Goal: Check status: Check status

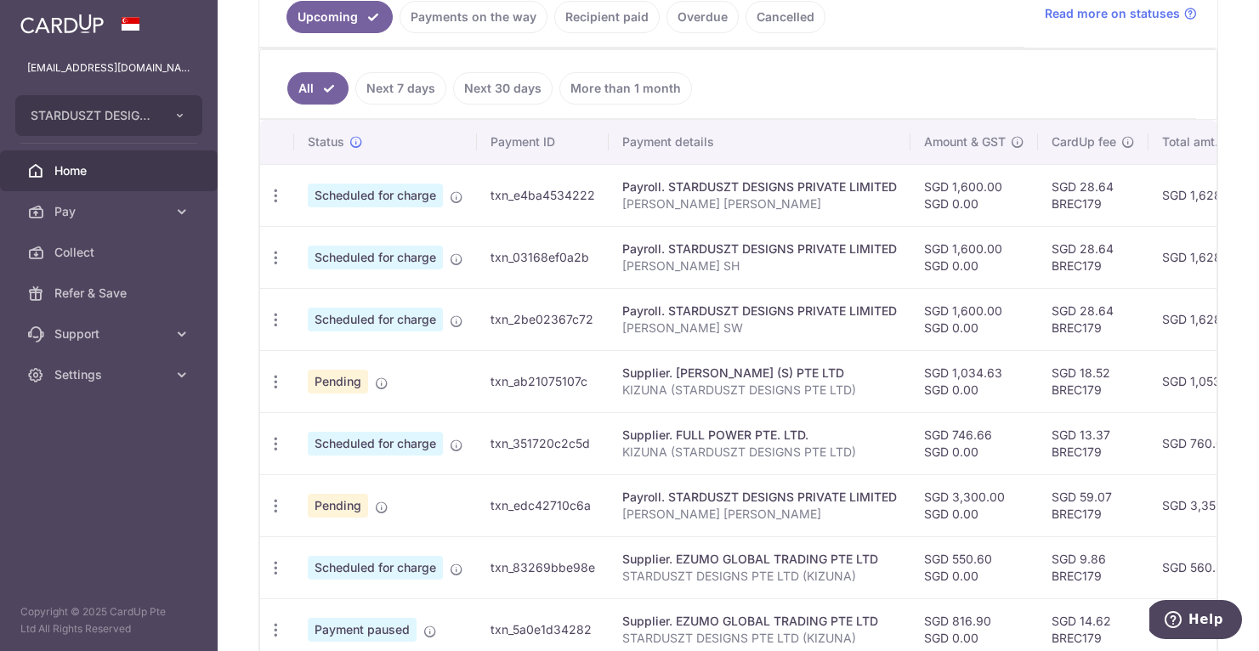
scroll to position [414, 0]
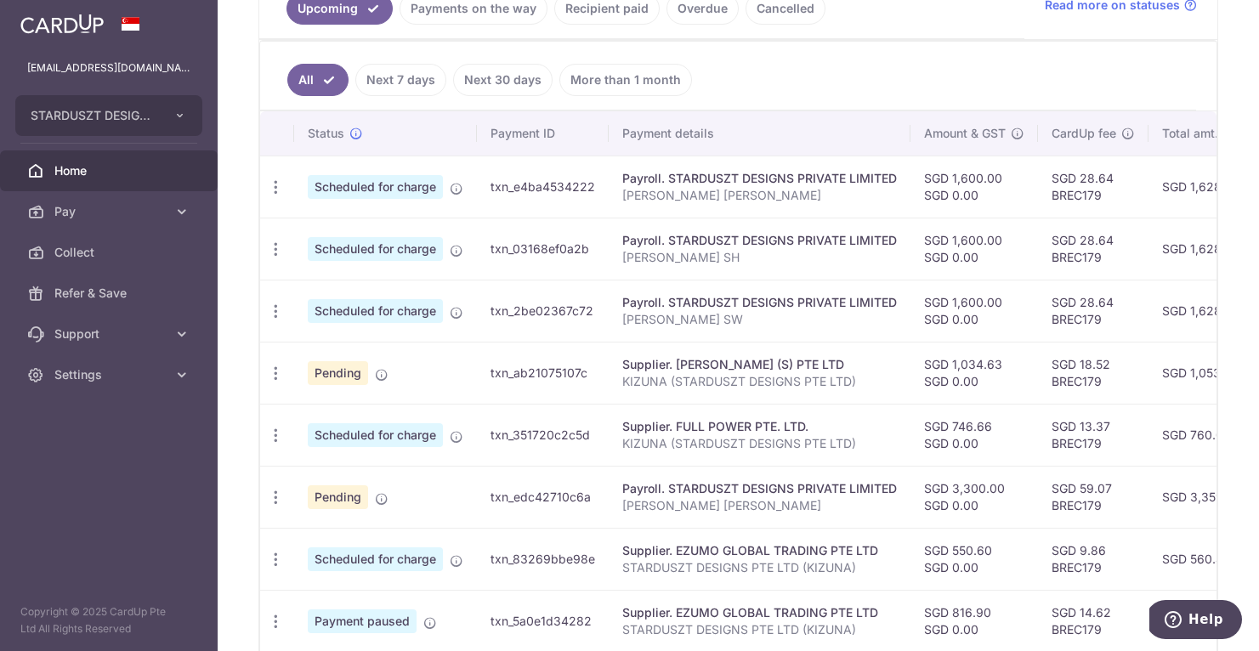
click at [466, 4] on link "Payments on the way" at bounding box center [473, 8] width 148 height 32
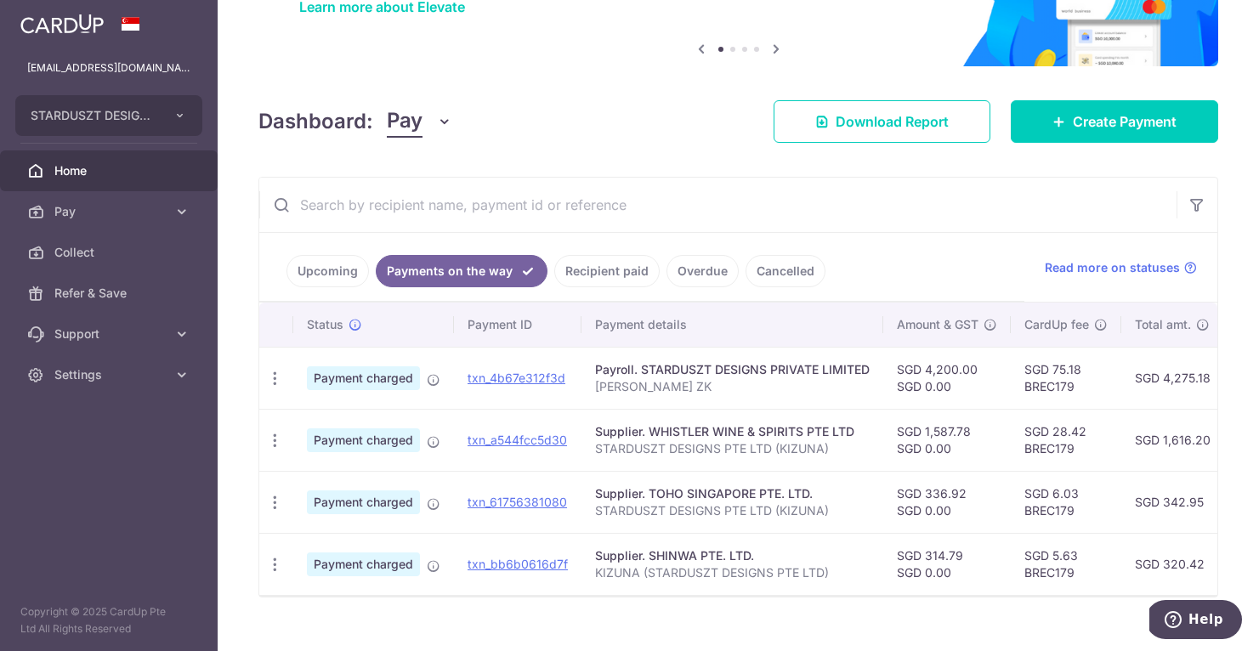
scroll to position [150, 0]
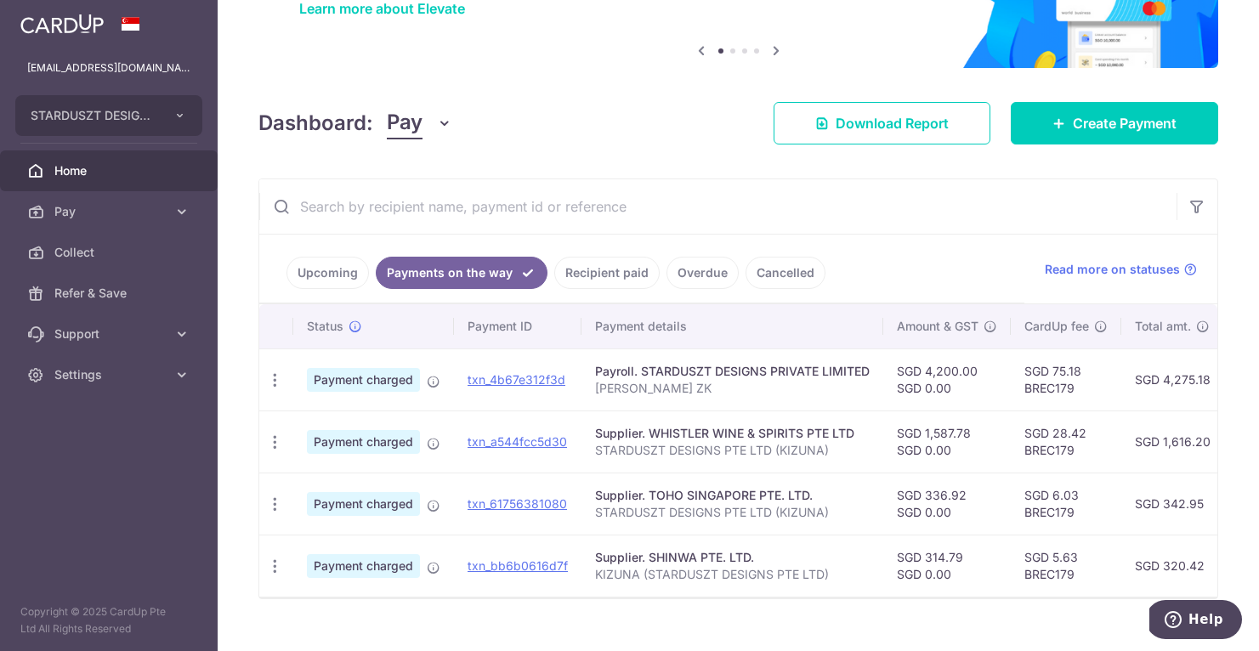
click at [312, 275] on link "Upcoming" at bounding box center [327, 273] width 82 height 32
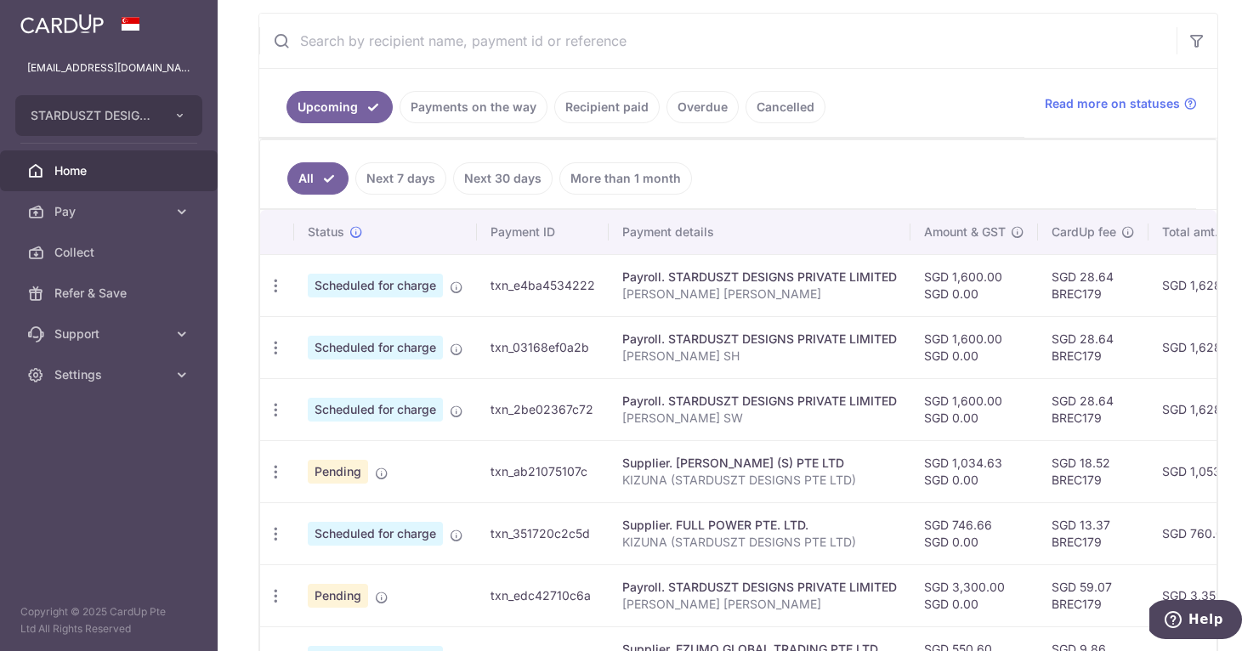
scroll to position [317, 0]
click at [510, 101] on link "Payments on the way" at bounding box center [473, 105] width 148 height 32
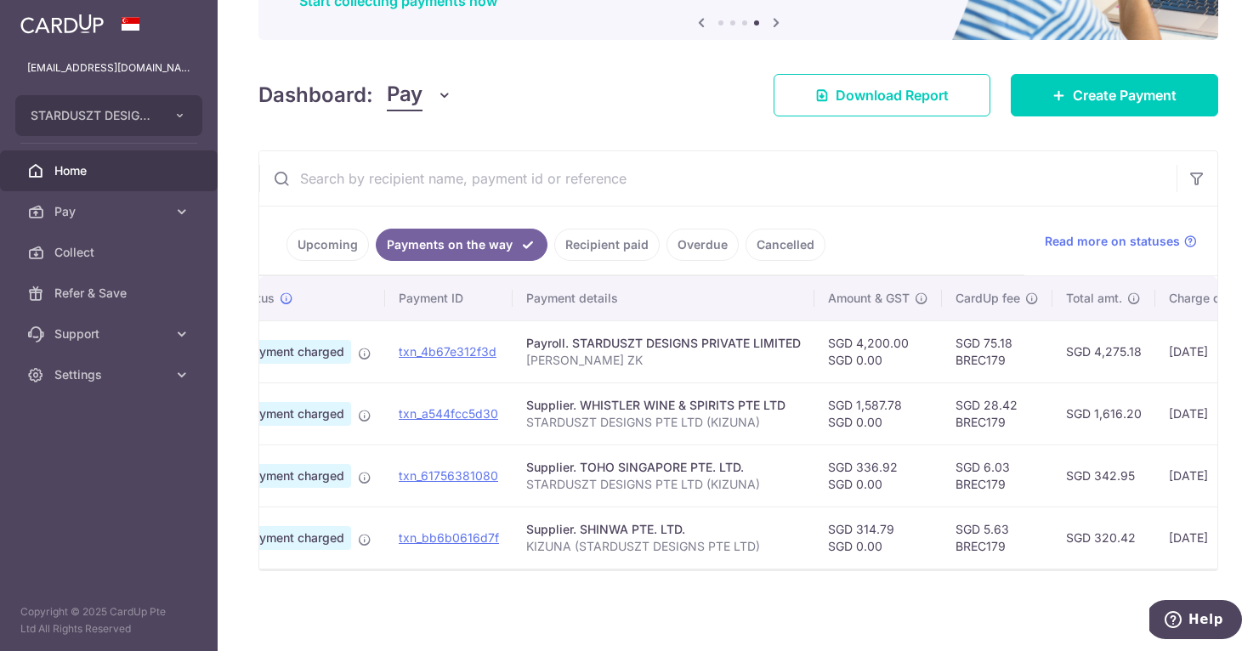
scroll to position [0, 67]
click at [856, 530] on td "SGD 320.42" at bounding box center [1105, 538] width 103 height 62
copy td "320.42"
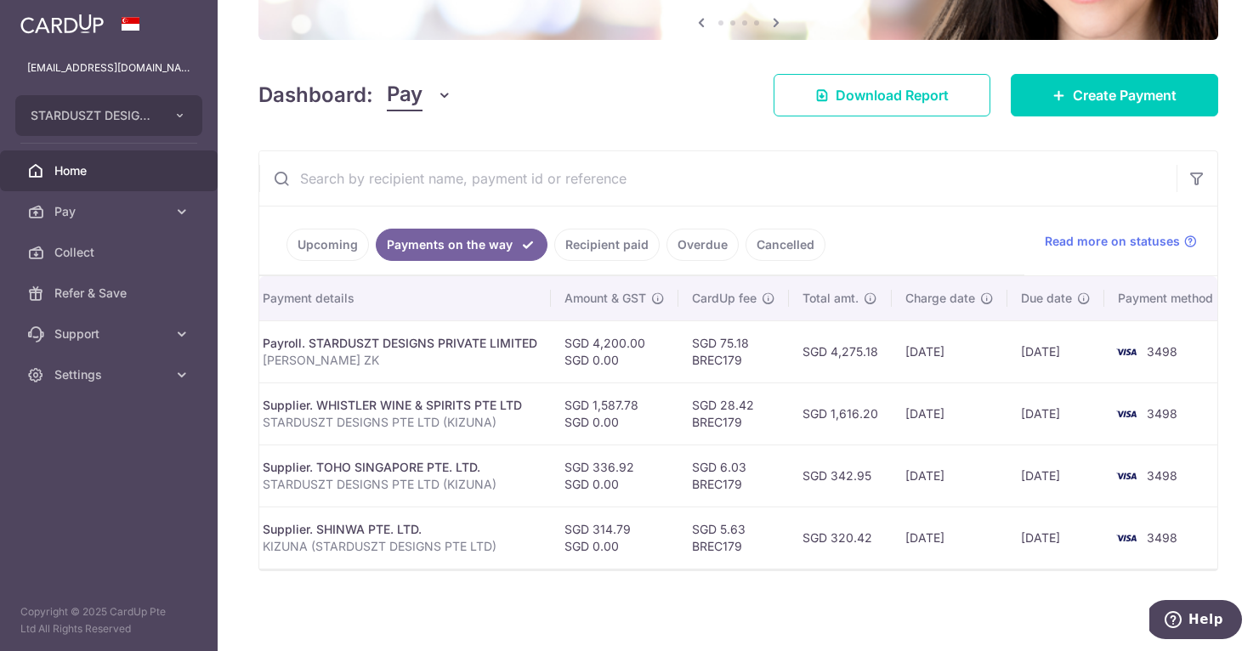
scroll to position [0, 351]
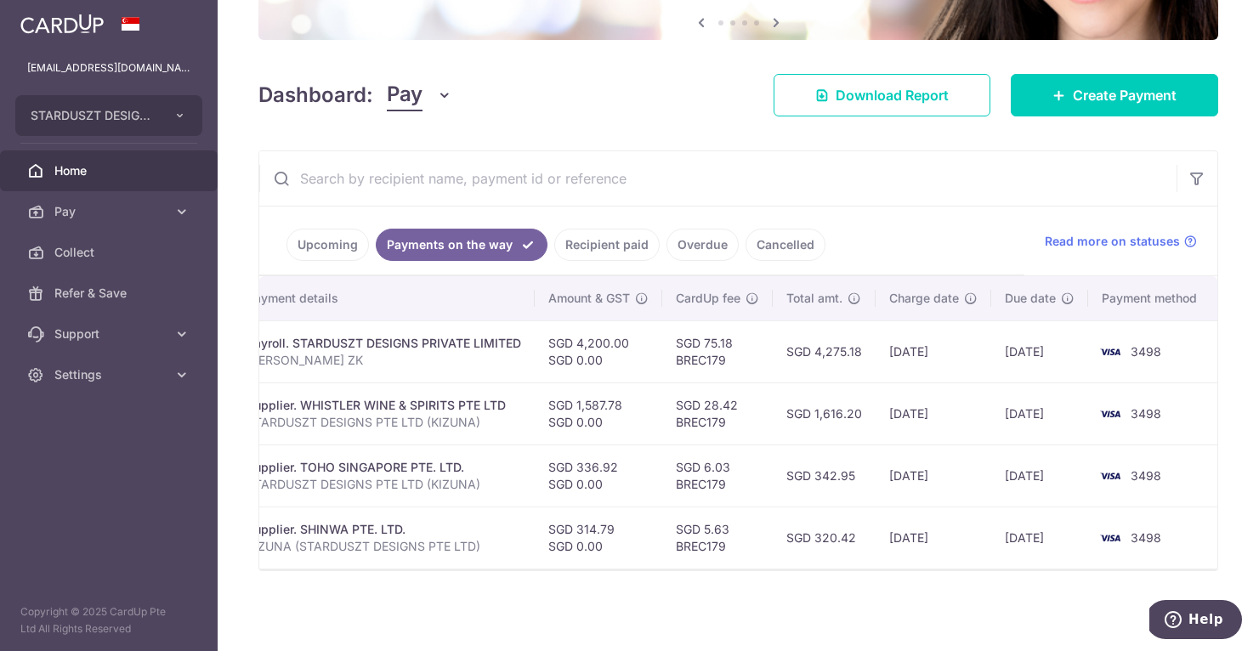
click at [329, 234] on link "Upcoming" at bounding box center [327, 245] width 82 height 32
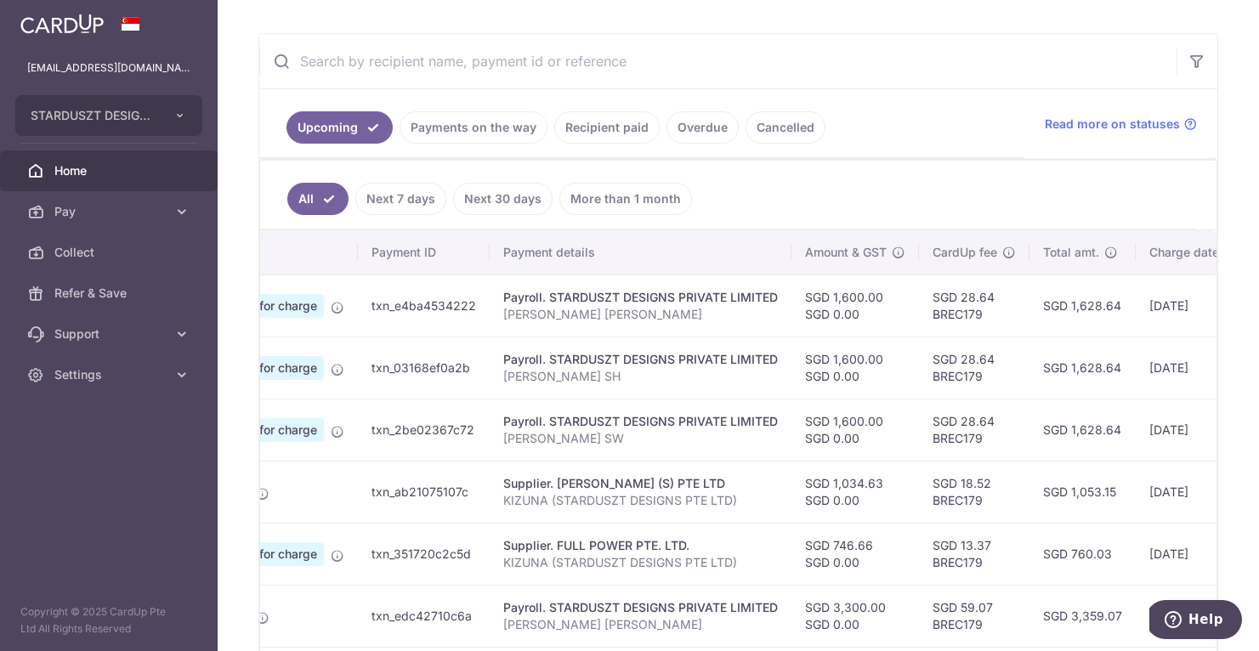
scroll to position [0, 0]
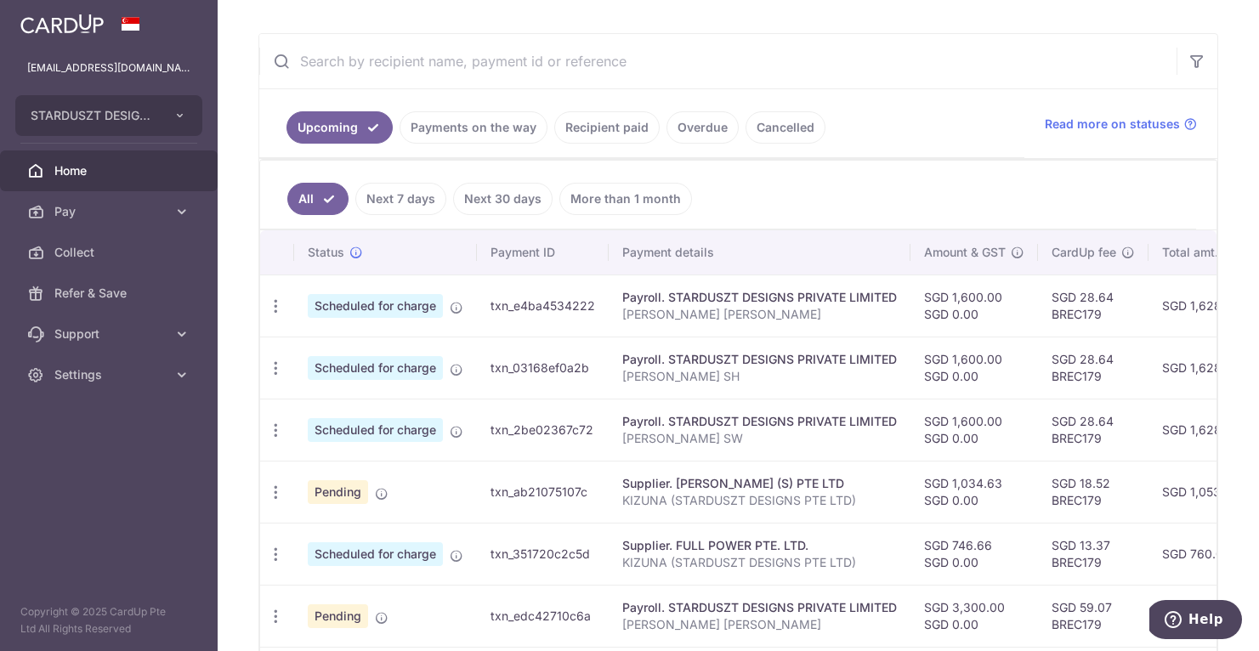
click at [498, 136] on link "Payments on the way" at bounding box center [473, 127] width 148 height 32
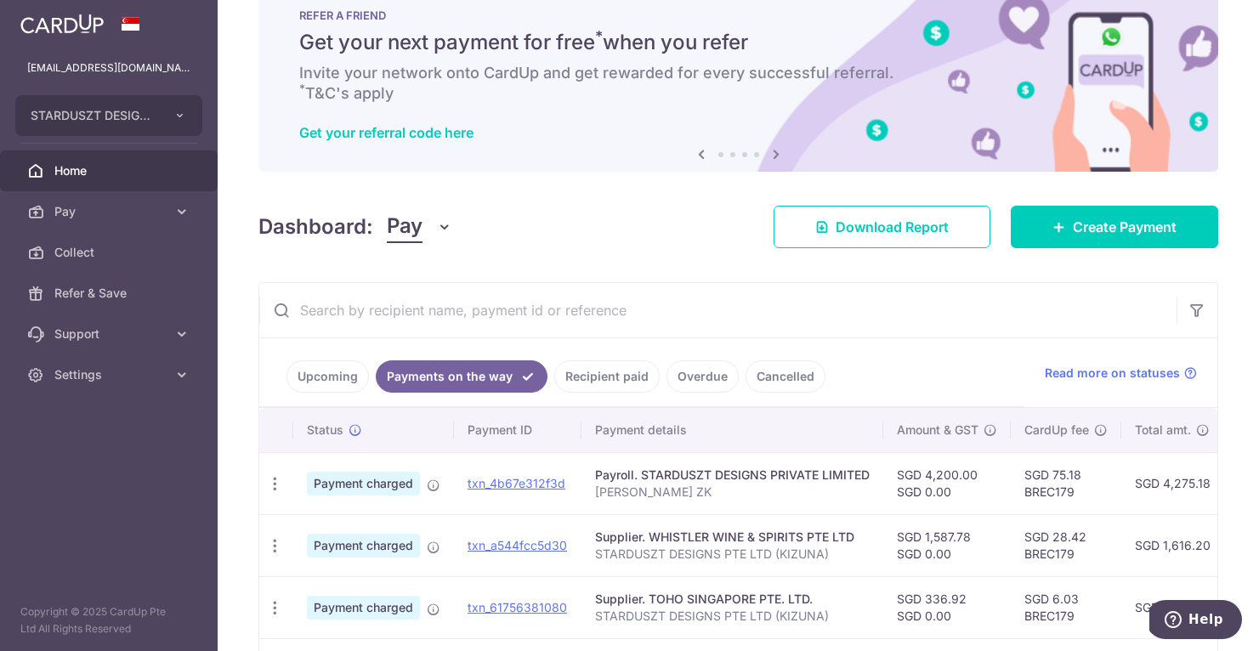
scroll to position [187, 0]
